Goal: Use online tool/utility: Use online tool/utility

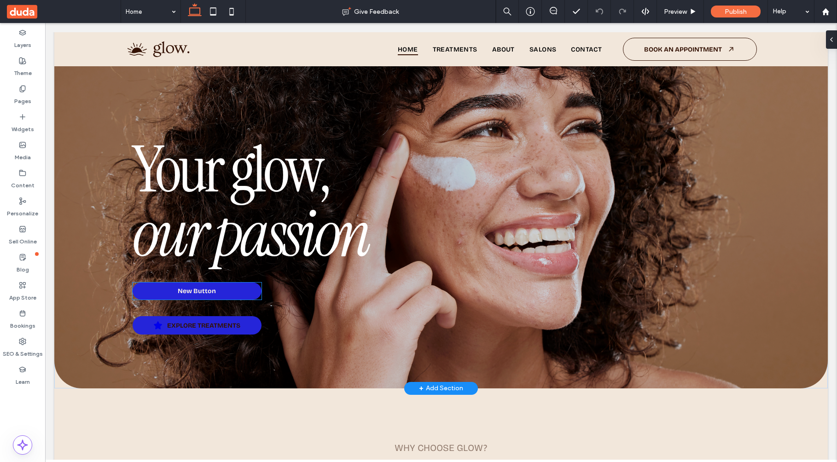
click at [223, 291] on link "New Button" at bounding box center [197, 291] width 129 height 17
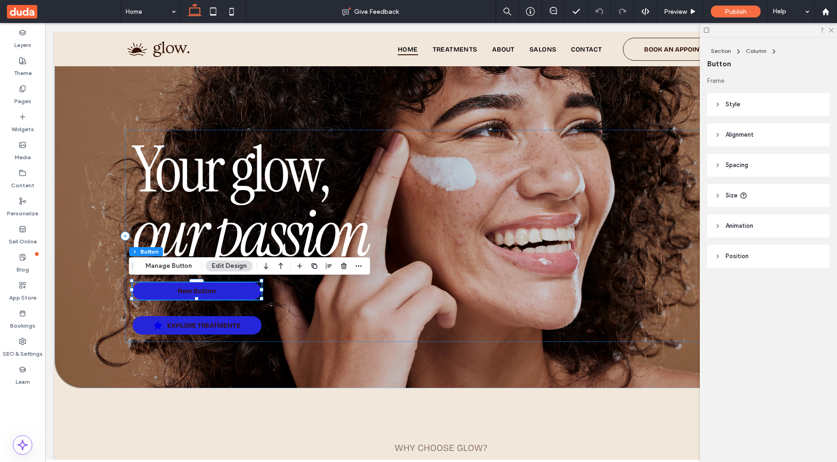
click at [790, 107] on header "Style" at bounding box center [769, 104] width 123 height 23
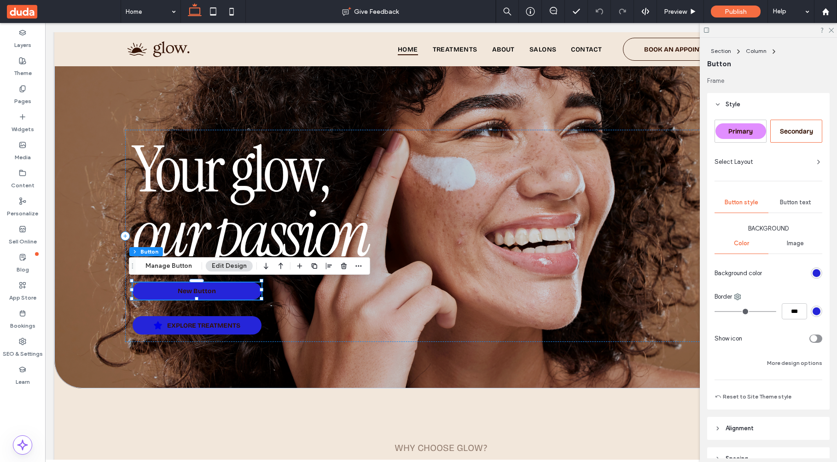
click at [813, 272] on div "rgb(37, 37, 217)" at bounding box center [817, 273] width 8 height 8
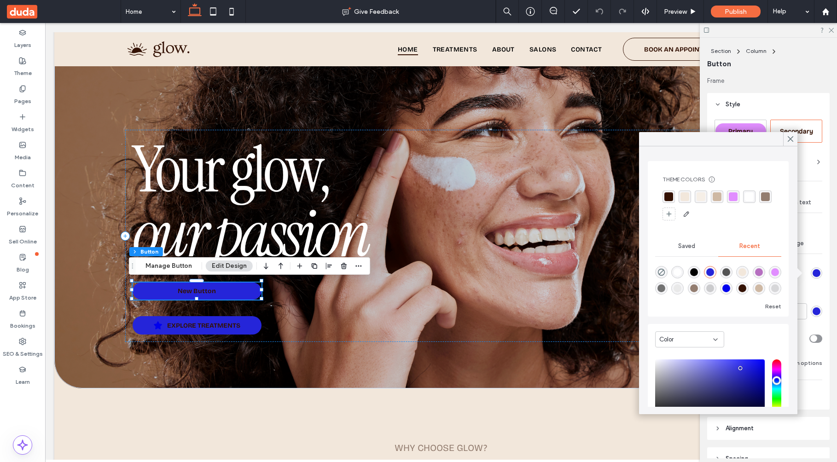
click at [763, 271] on div "rgba(182, 111, 192, 1)" at bounding box center [759, 273] width 8 height 8
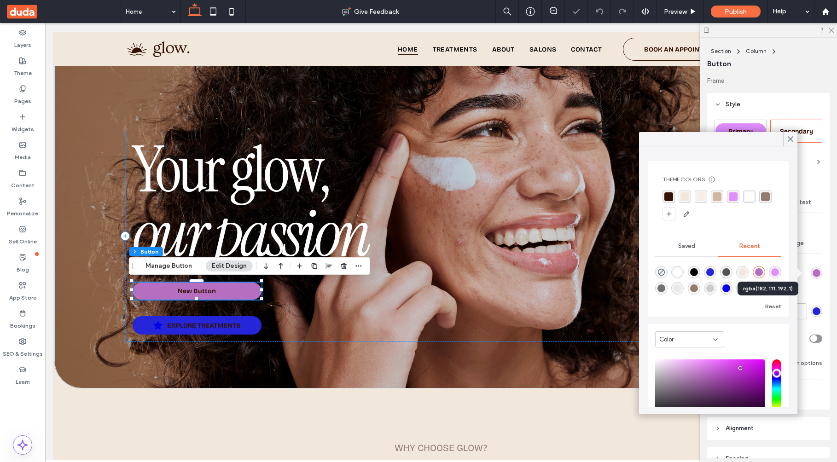
type input "*******"
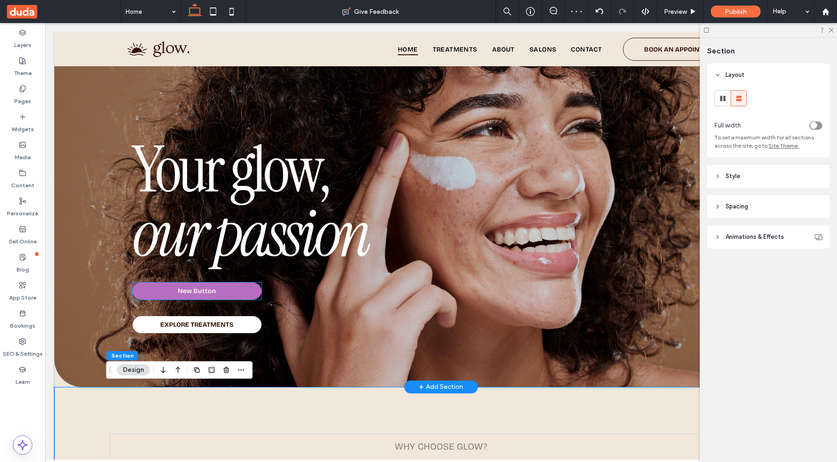
click at [237, 292] on link "New Button" at bounding box center [197, 291] width 129 height 17
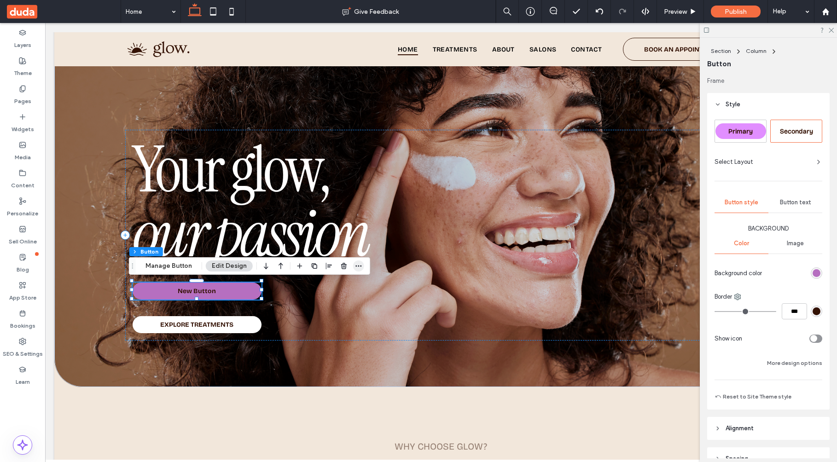
click at [362, 267] on div "Section Column Button Manage Button Edit Design" at bounding box center [249, 267] width 241 height 18
click at [361, 267] on icon "button" at bounding box center [358, 266] width 7 height 7
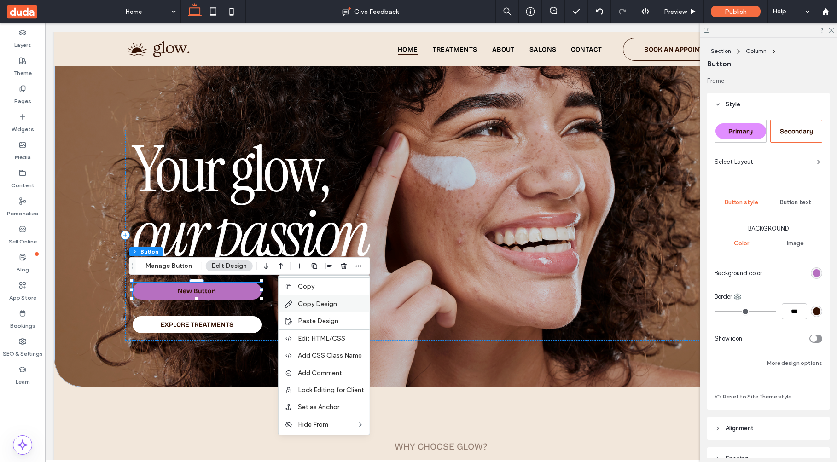
click at [339, 306] on label "Copy Design" at bounding box center [331, 304] width 66 height 8
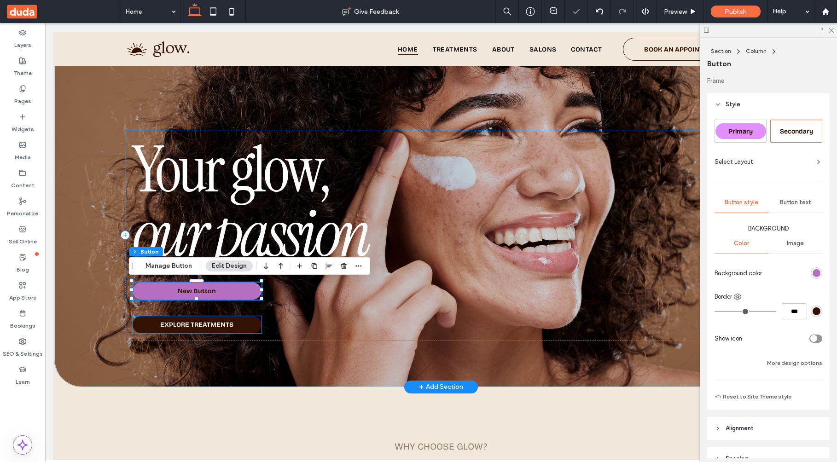
click at [231, 320] on link "EXPLORE TREATMENTS" at bounding box center [197, 324] width 129 height 17
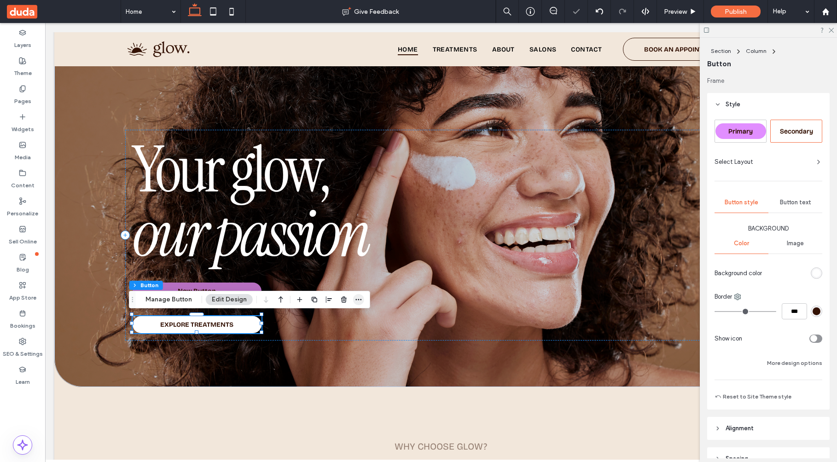
click at [355, 302] on icon "button" at bounding box center [358, 299] width 7 height 7
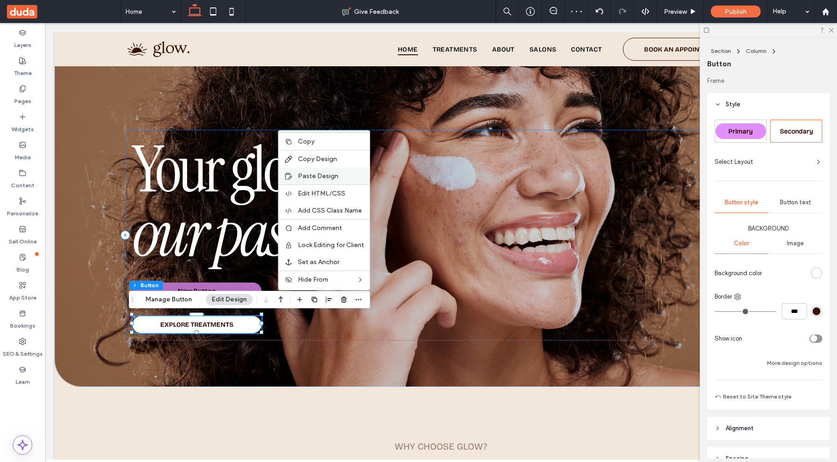
click at [319, 176] on span "Paste Design" at bounding box center [318, 176] width 41 height 8
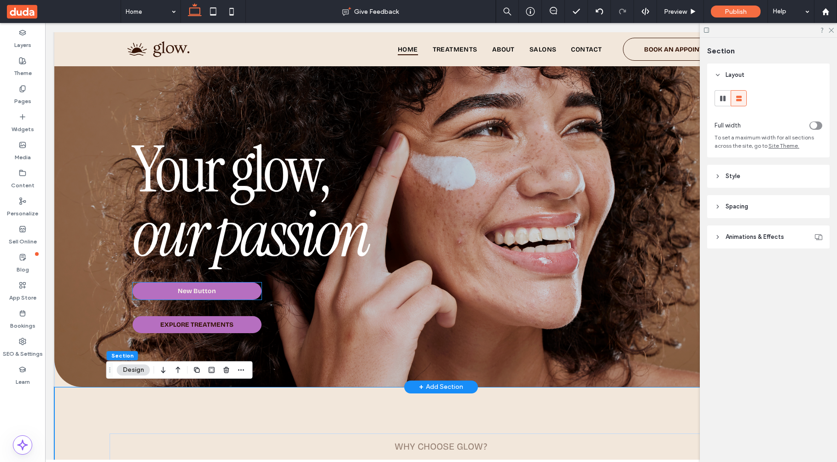
click at [222, 293] on link "New Button" at bounding box center [197, 291] width 129 height 17
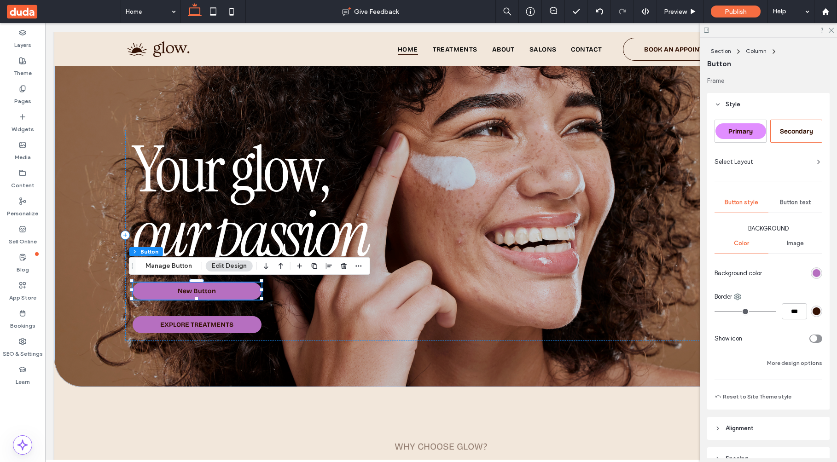
click at [721, 103] on header "Style" at bounding box center [769, 104] width 123 height 23
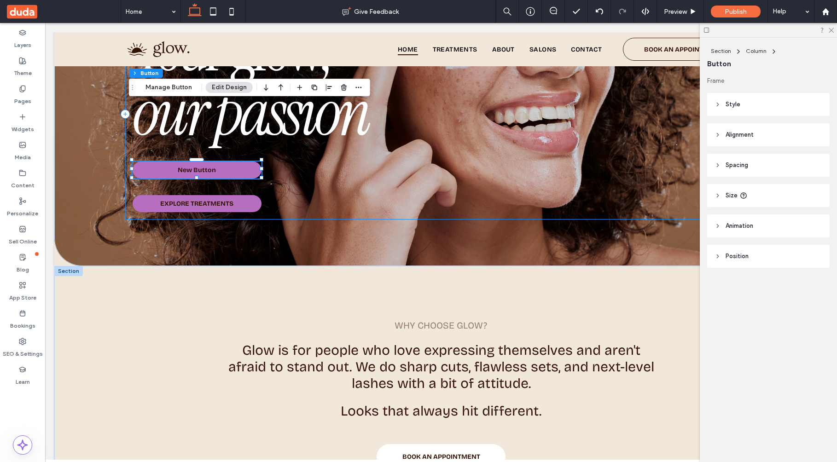
scroll to position [270, 0]
